Goal: Check status: Check status

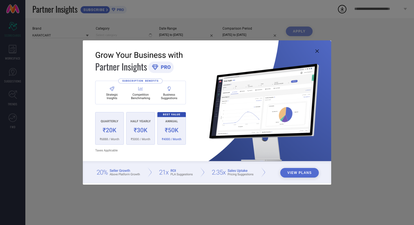
type input "All"
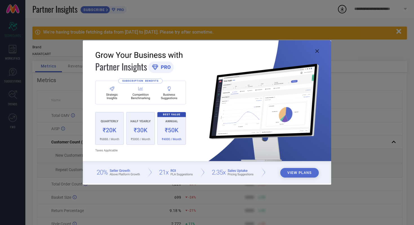
click at [317, 50] on icon at bounding box center [317, 50] width 3 height 3
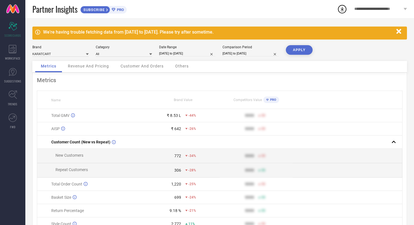
click at [400, 31] on icon "button" at bounding box center [399, 31] width 7 height 7
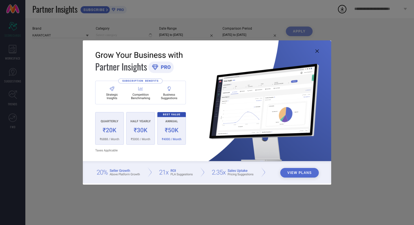
type input "All"
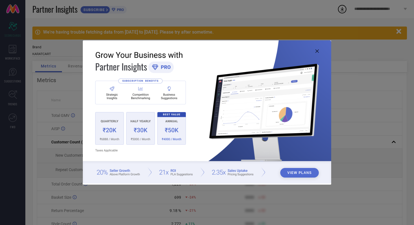
click at [317, 50] on icon at bounding box center [317, 50] width 3 height 3
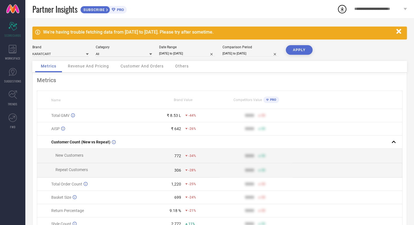
click at [399, 32] on icon "button" at bounding box center [398, 31] width 5 height 5
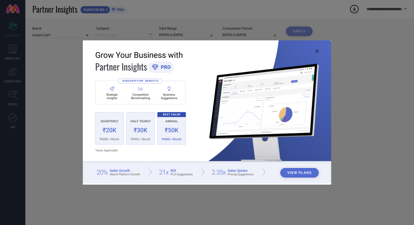
type input "All"
